Goal: Information Seeking & Learning: Learn about a topic

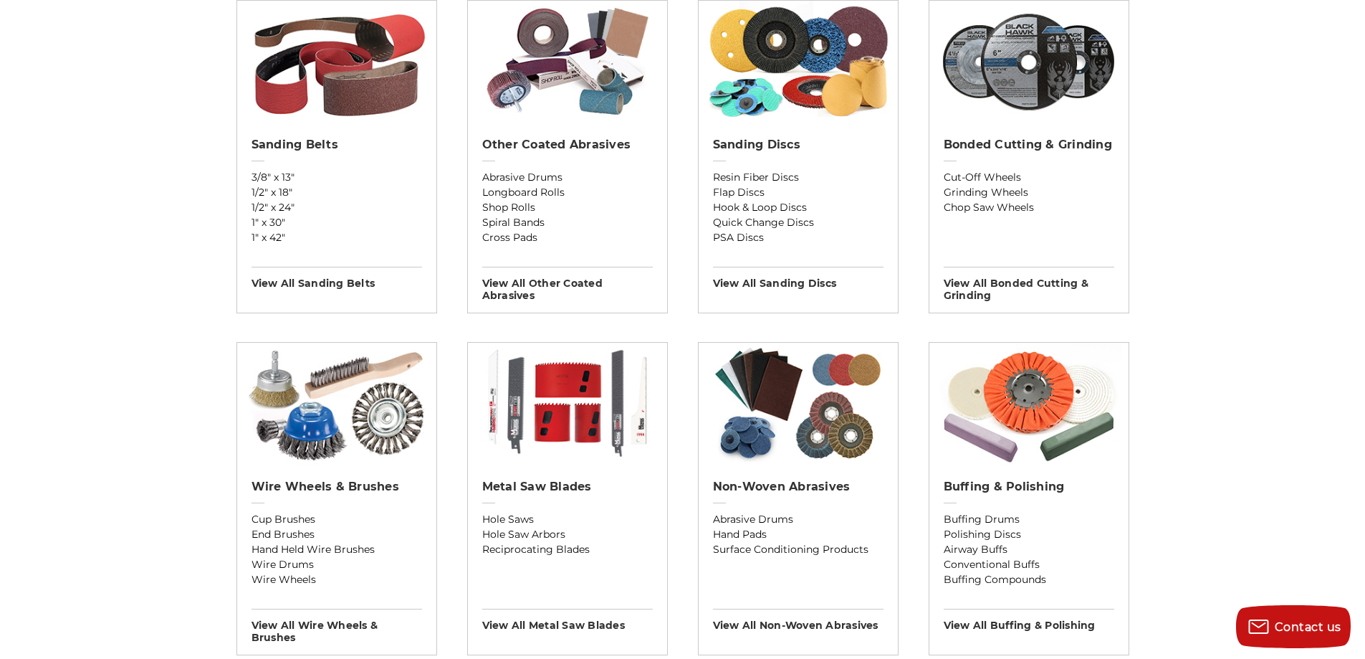
scroll to position [573, 0]
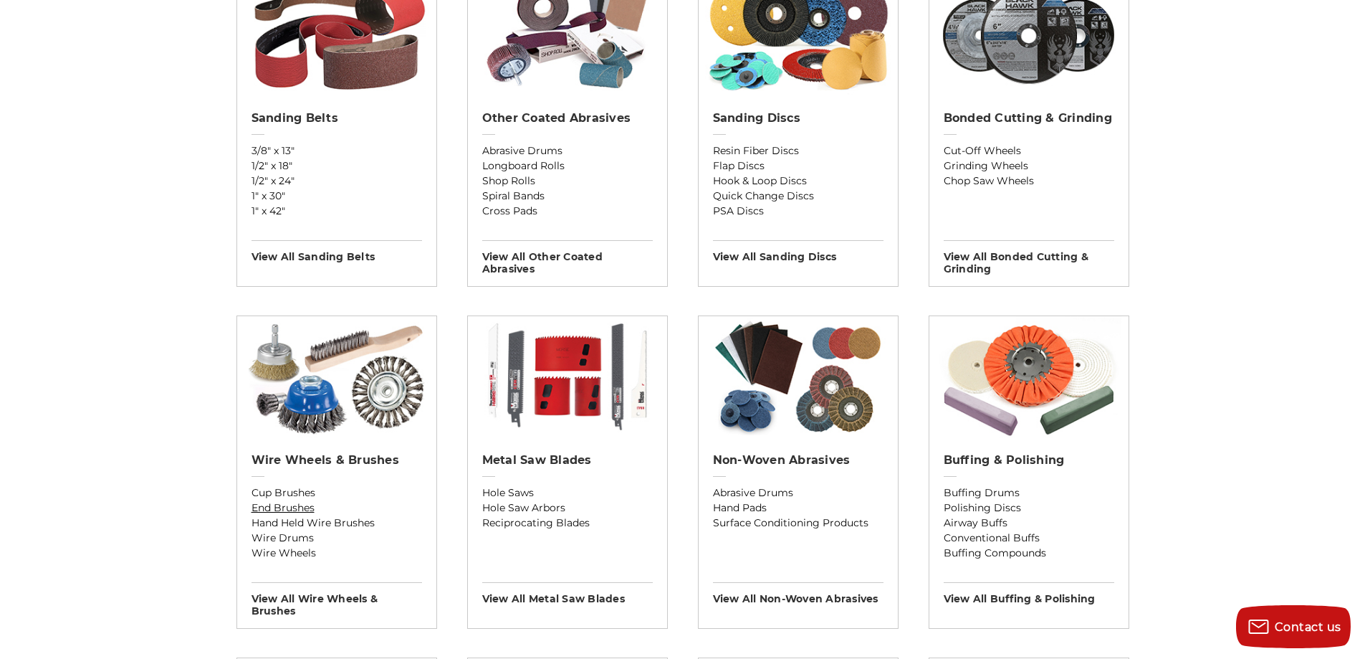
click at [290, 510] on link "End Brushes" at bounding box center [337, 507] width 171 height 15
click at [295, 492] on link "Cup Brushes" at bounding box center [337, 492] width 171 height 15
click at [323, 522] on link "Hand Held Wire Brushes" at bounding box center [337, 522] width 171 height 15
click at [293, 535] on link "Wire Drums" at bounding box center [337, 537] width 171 height 15
click at [292, 553] on link "Wire Wheels" at bounding box center [337, 552] width 171 height 15
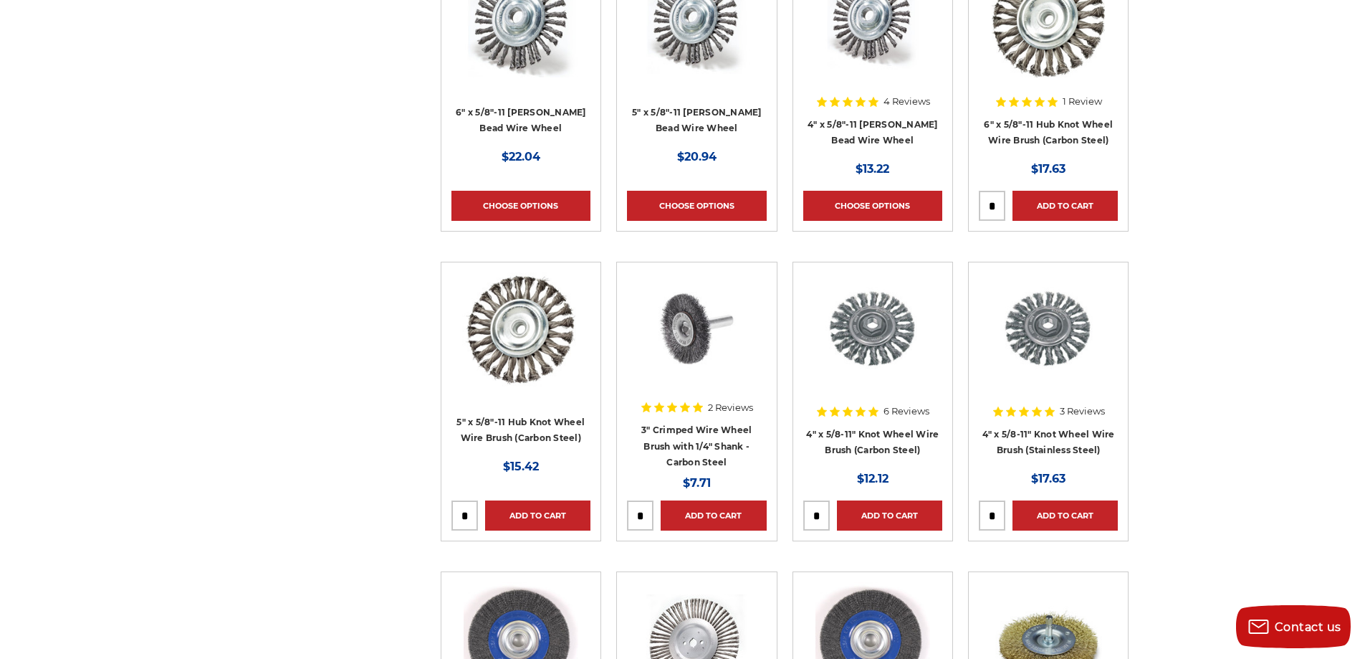
scroll to position [1003, 0]
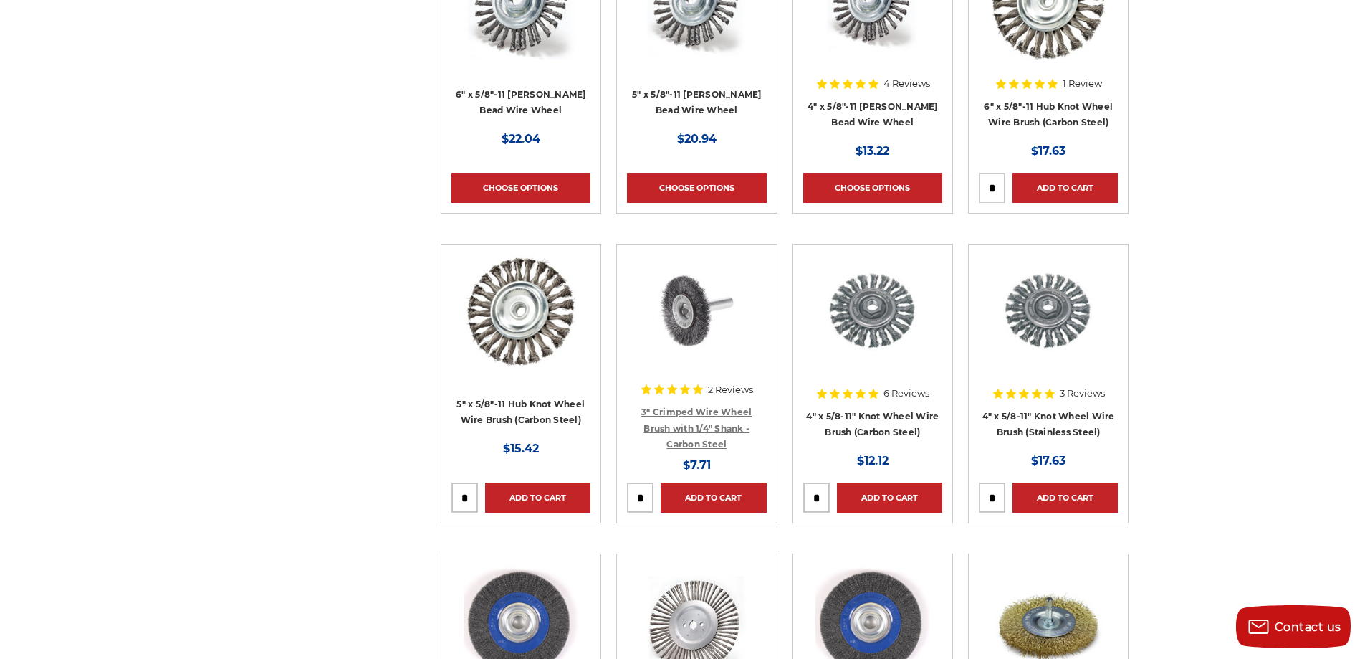
click at [697, 406] on link "3" Crimped Wire Wheel Brush with 1/4" Shank - Carbon Steel" at bounding box center [696, 427] width 110 height 43
